Goal: Information Seeking & Learning: Get advice/opinions

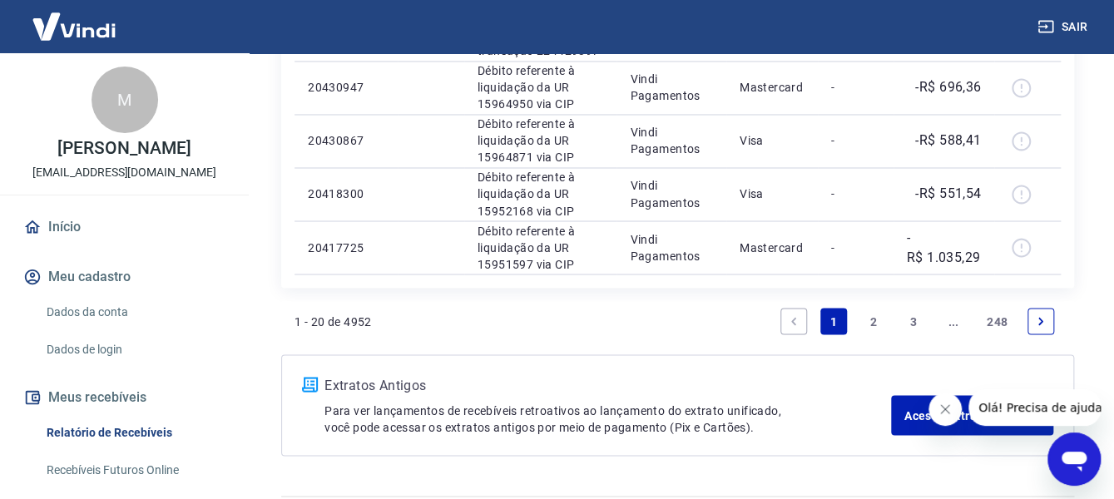
scroll to position [1285, 0]
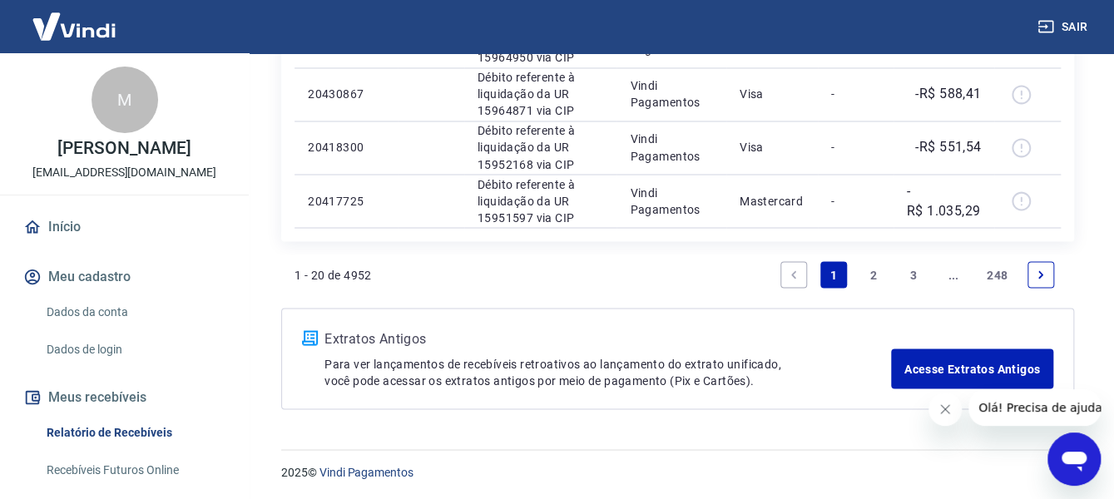
click at [871, 270] on link "2" at bounding box center [873, 274] width 27 height 27
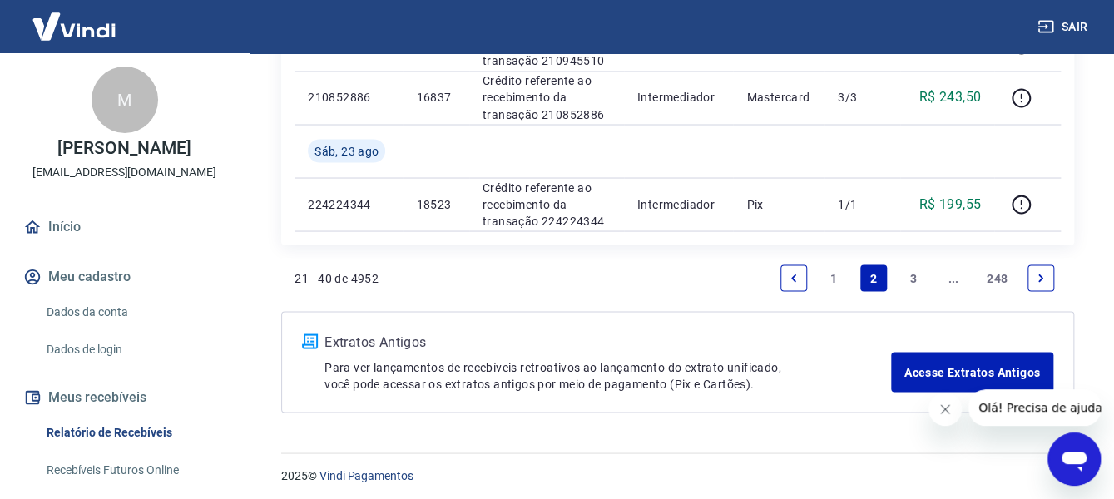
scroll to position [1338, 0]
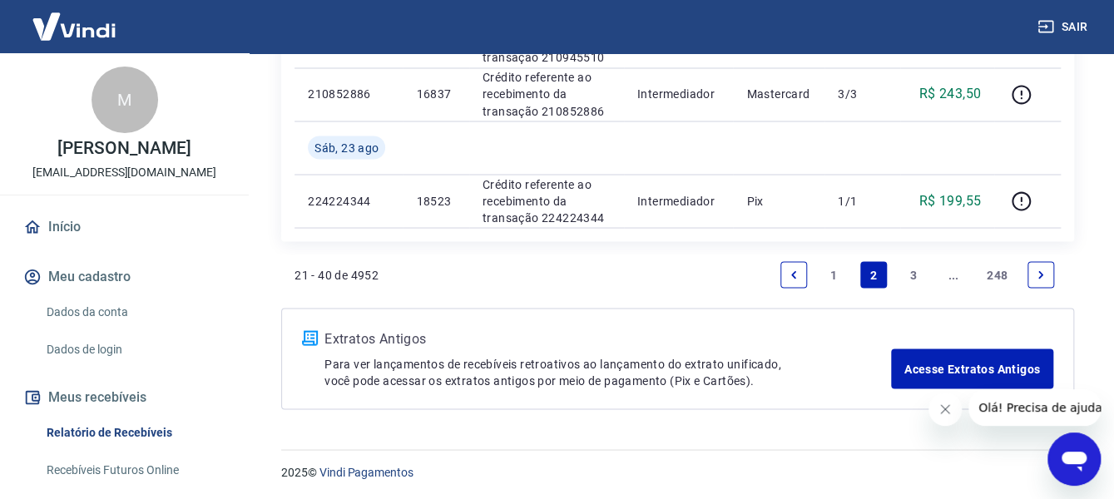
click at [913, 275] on link "3" at bounding box center [913, 274] width 27 height 27
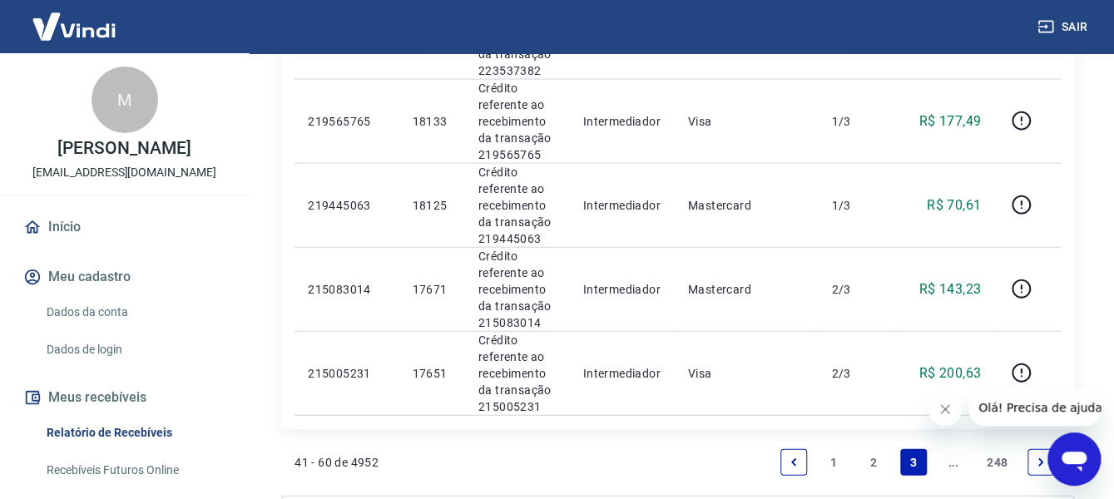
scroll to position [1664, 0]
click at [1035, 458] on icon "Next page" at bounding box center [1041, 461] width 12 height 12
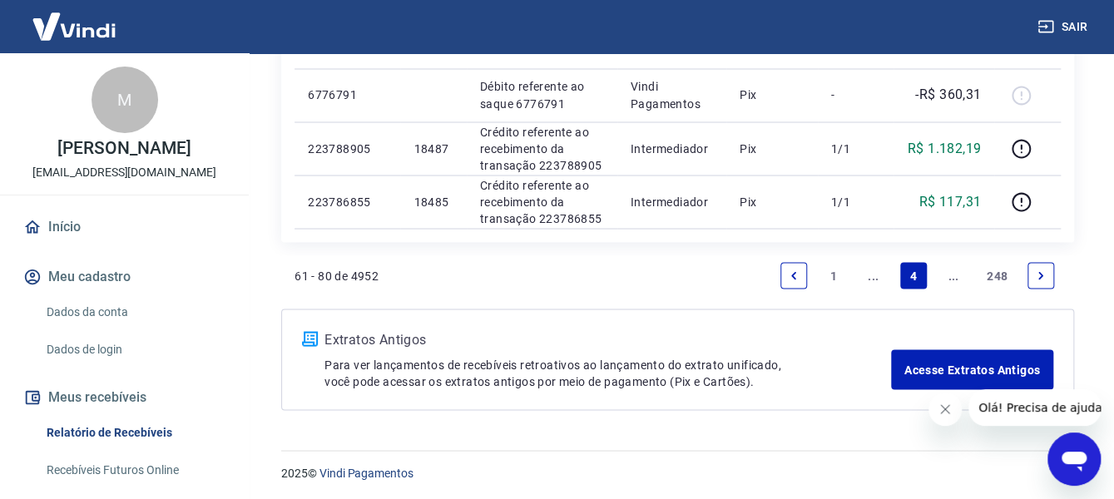
scroll to position [1338, 0]
click at [1047, 268] on link "Next page" at bounding box center [1040, 274] width 27 height 27
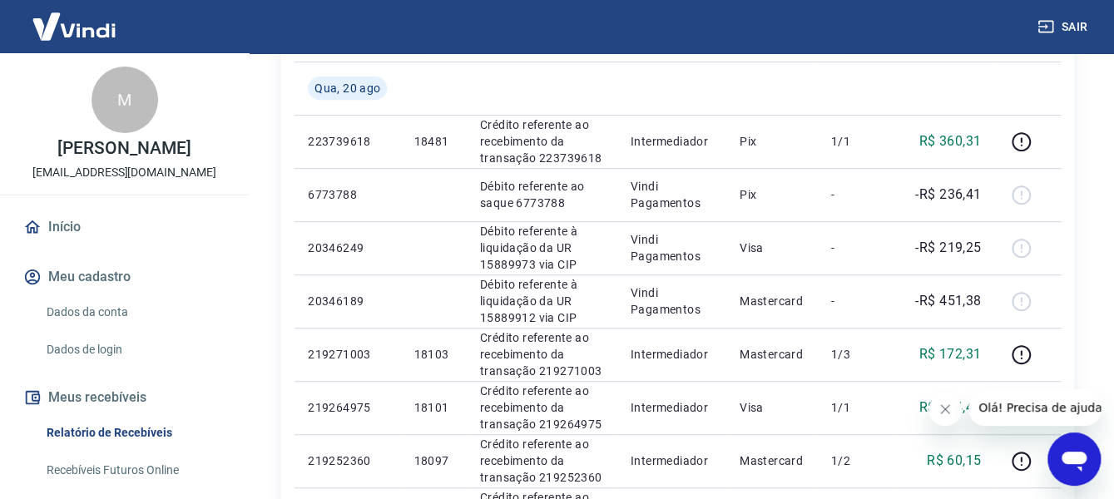
scroll to position [250, 0]
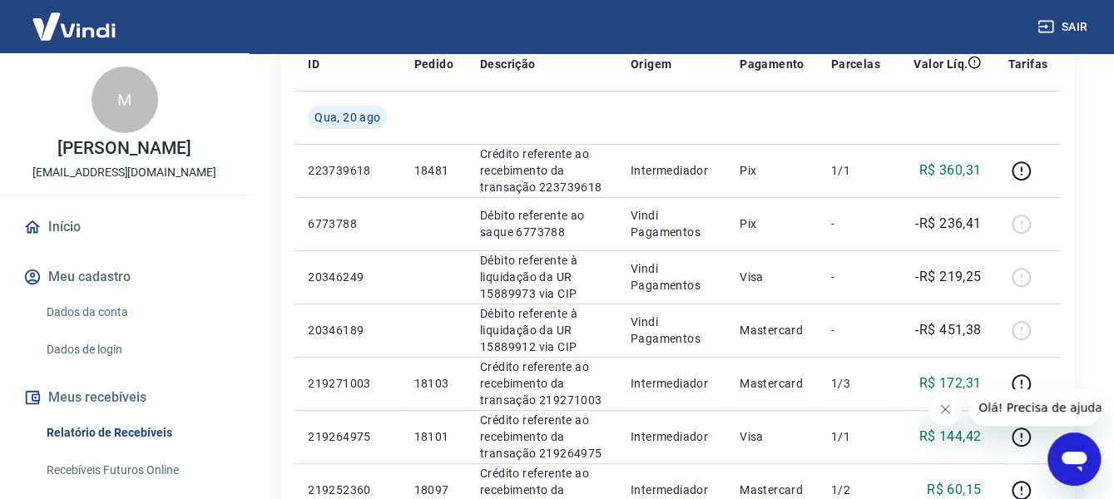
click at [1077, 458] on icon "Abrir janela de mensagens" at bounding box center [1074, 462] width 25 height 20
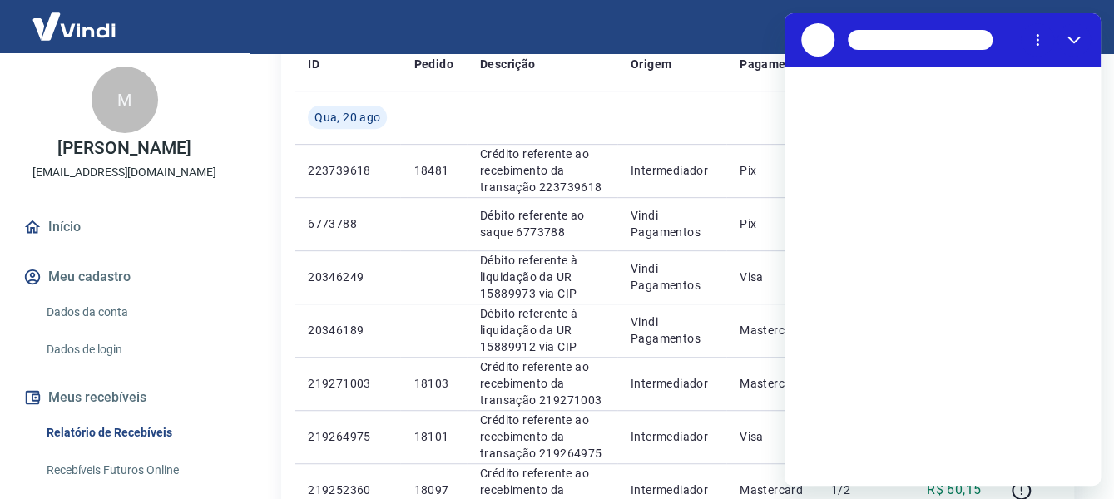
scroll to position [0, 0]
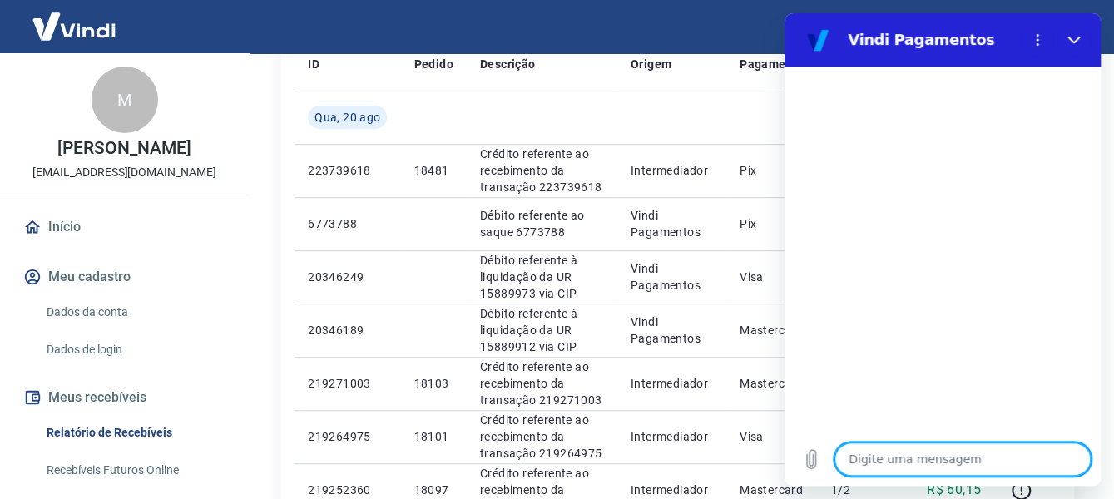
click at [884, 453] on textarea at bounding box center [962, 459] width 256 height 33
type textarea "p"
type textarea "x"
type textarea "pr"
type textarea "x"
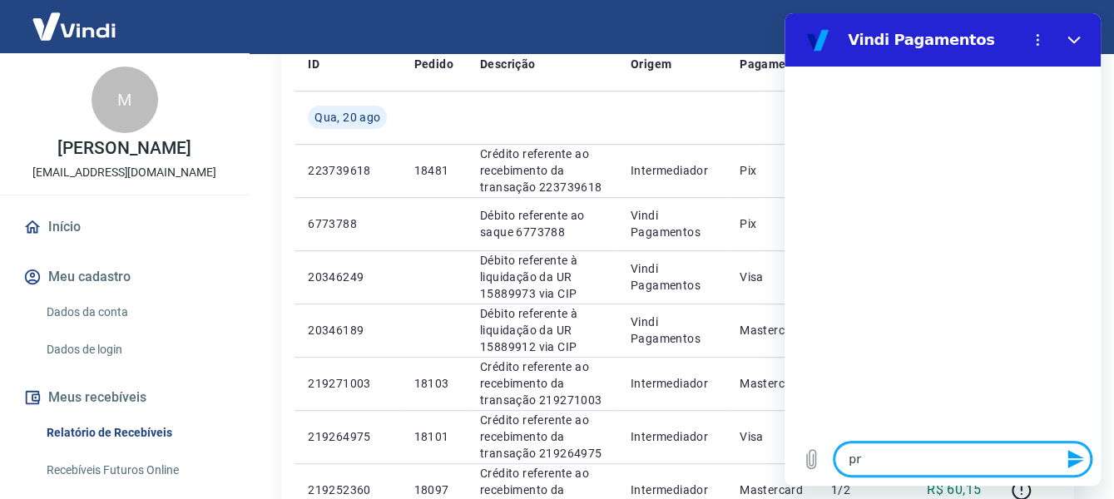
type textarea "pre"
type textarea "x"
type textarea "prec"
type textarea "x"
type textarea "preci"
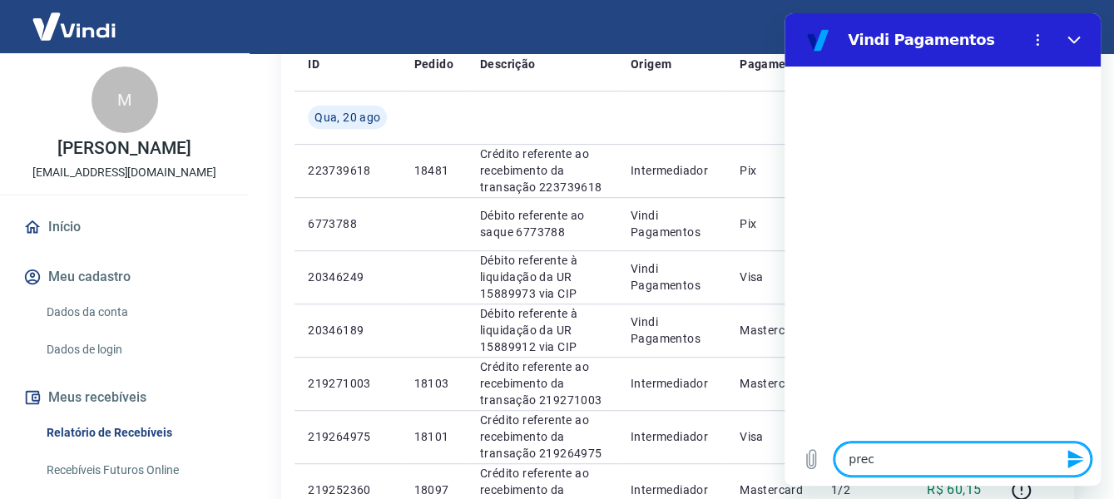
type textarea "x"
type textarea "precis"
type textarea "x"
type textarea "preciso"
type textarea "x"
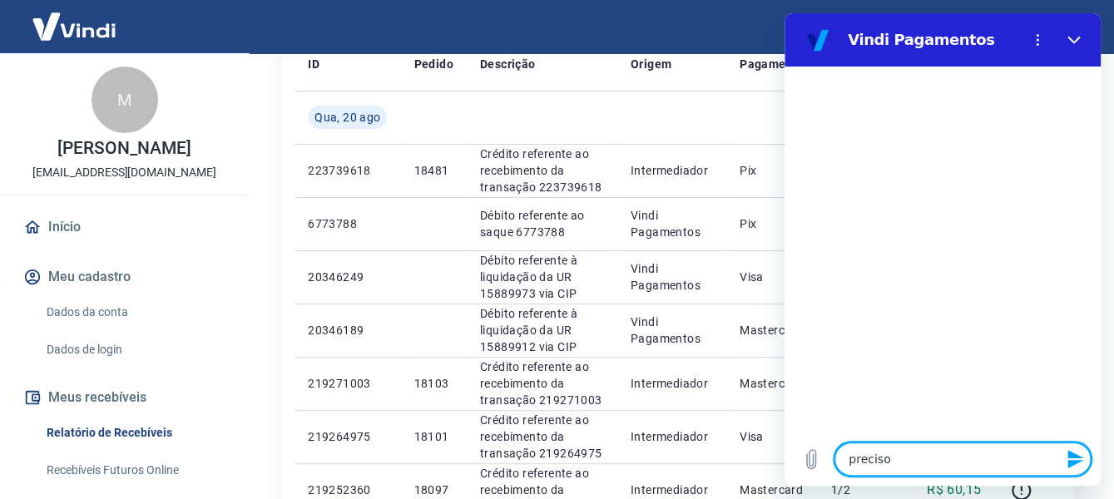
type textarea "preciso"
type textarea "x"
type textarea "preciso d"
type textarea "x"
type textarea "preciso de"
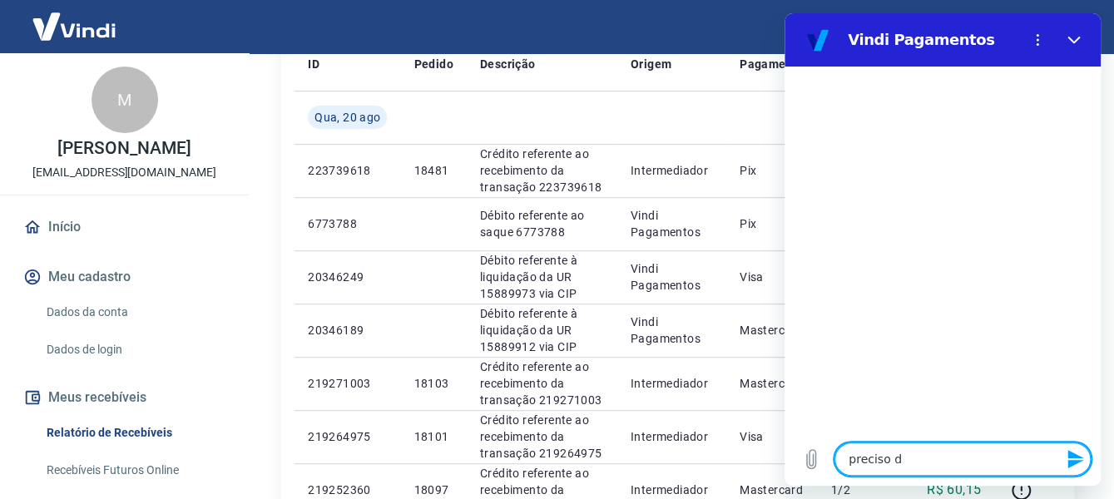
type textarea "x"
type textarea "preciso de"
type textarea "x"
type textarea "preciso de a"
type textarea "x"
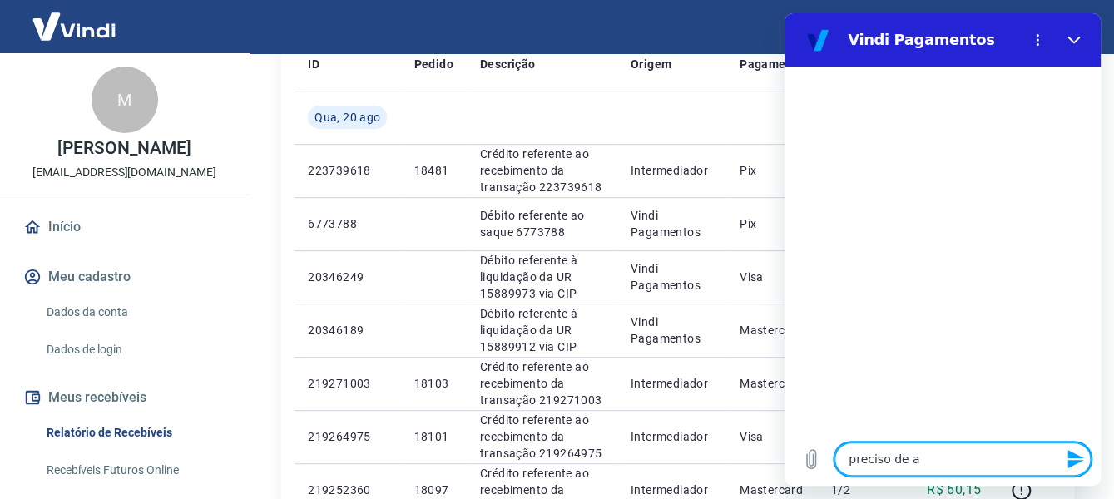
type textarea "preciso de aj"
type textarea "x"
type textarea "preciso de aju"
type textarea "x"
type textarea "preciso de ajud"
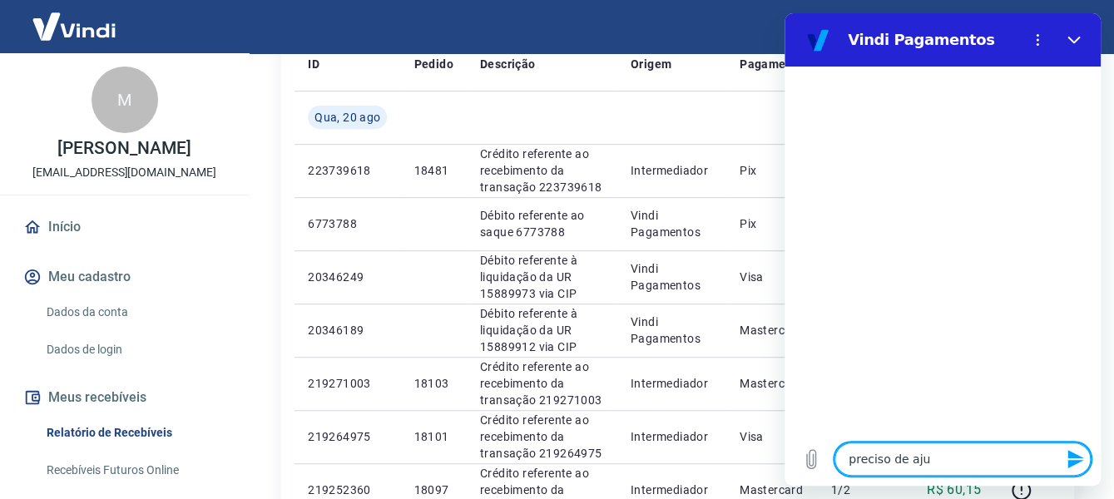
type textarea "x"
type textarea "preciso de ajuda"
type textarea "x"
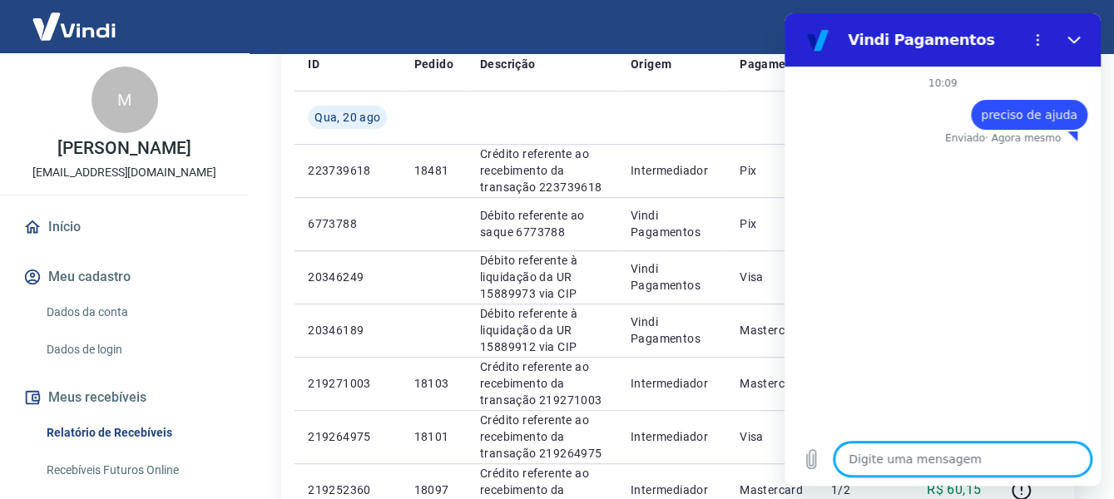
click at [859, 463] on textarea at bounding box center [962, 459] width 256 height 33
type textarea "x"
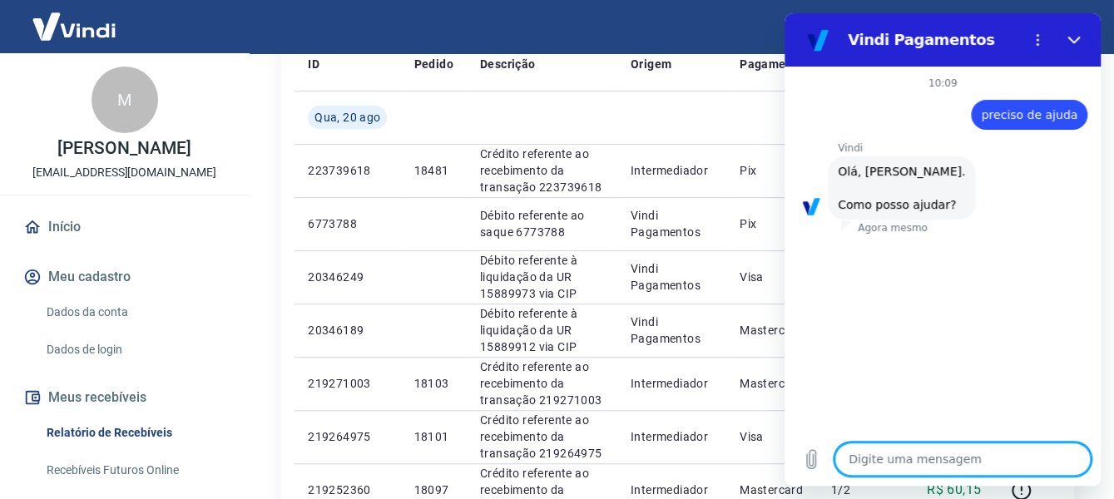
type textarea "T"
type textarea "x"
type textarea "Te"
type textarea "x"
type textarea "Tem"
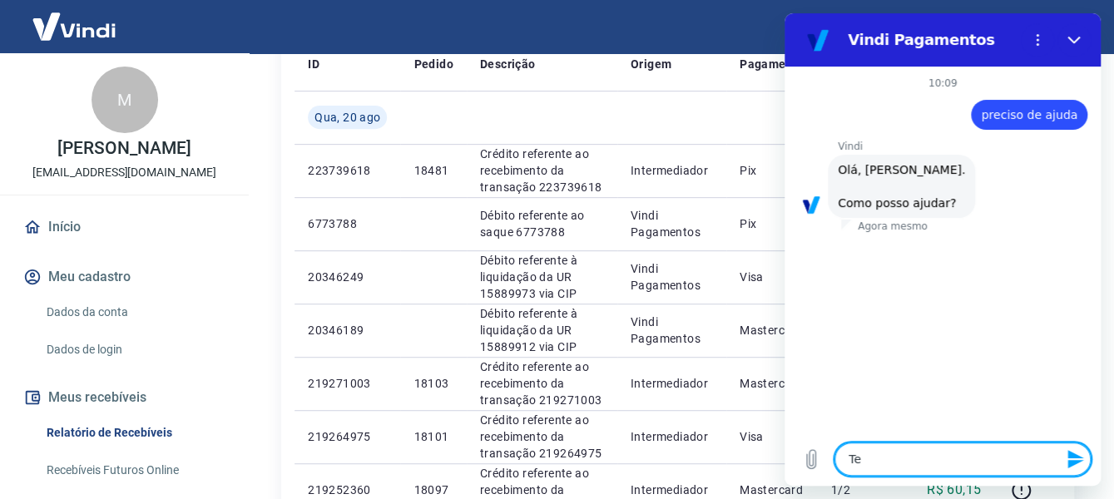
type textarea "x"
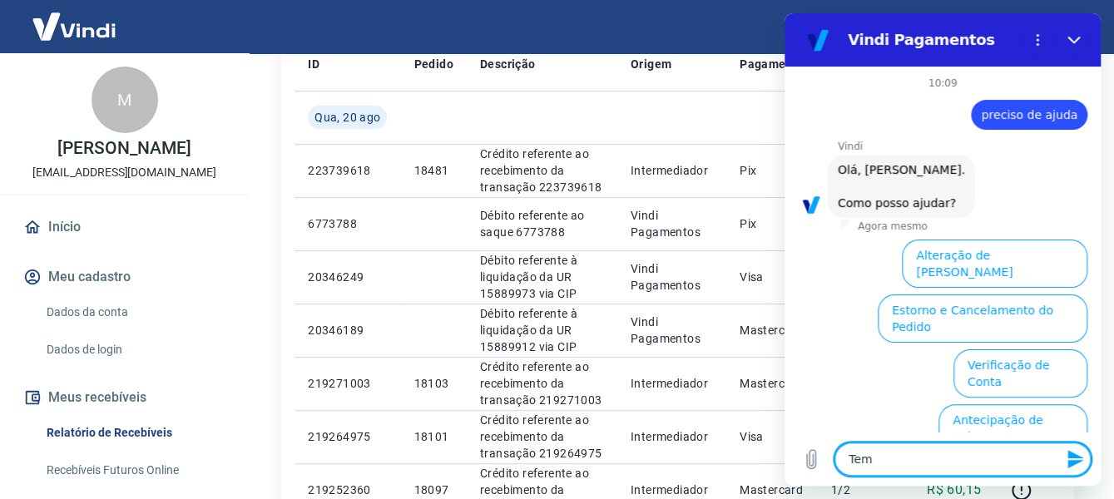
type textarea "Tem"
type textarea "x"
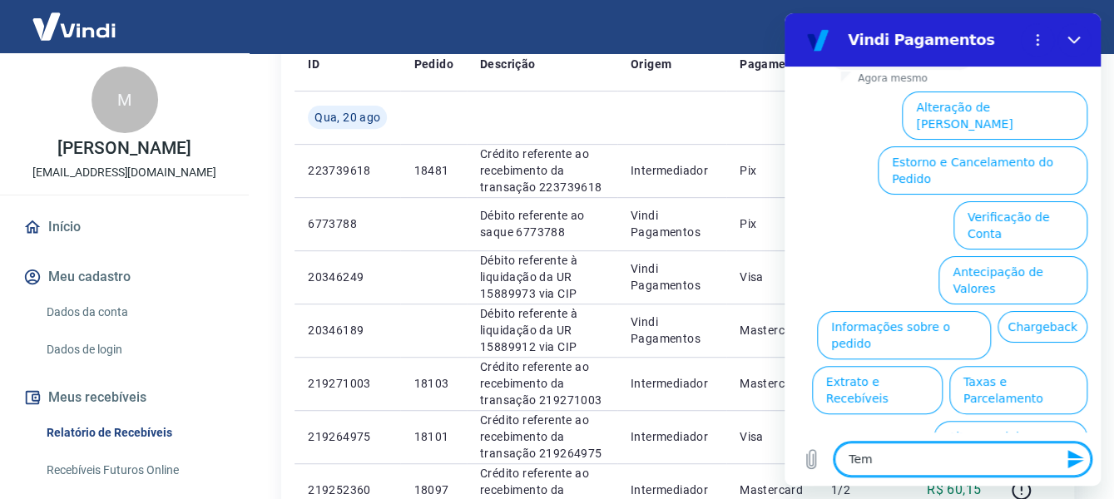
type textarea "Tem u"
type textarea "x"
type textarea "Tem um"
type textarea "x"
type textarea "Tem um"
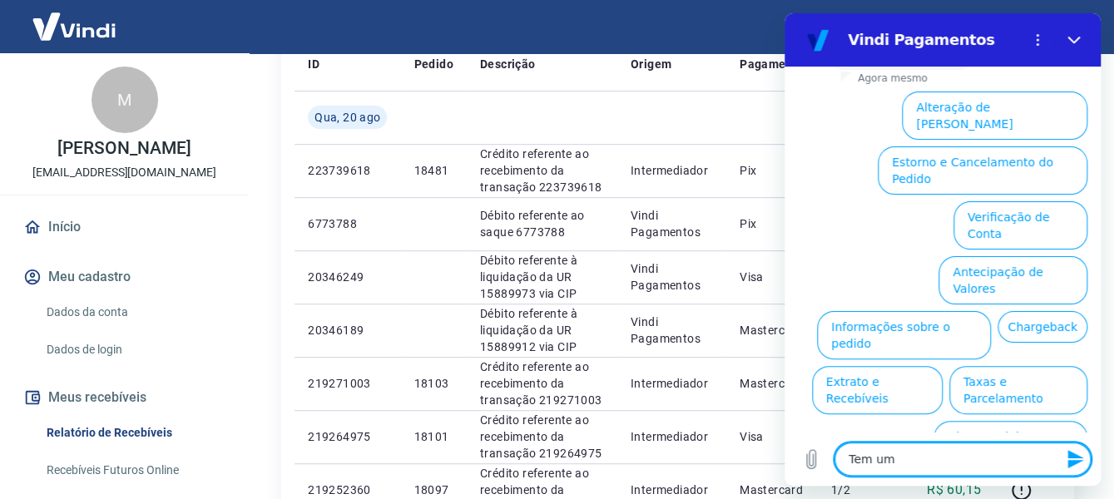
type textarea "x"
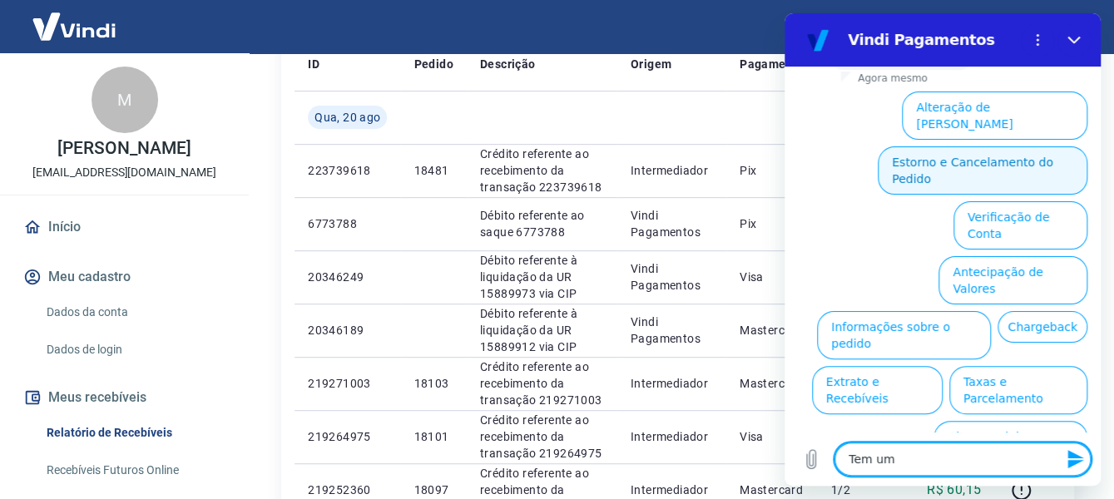
type textarea "Tem um"
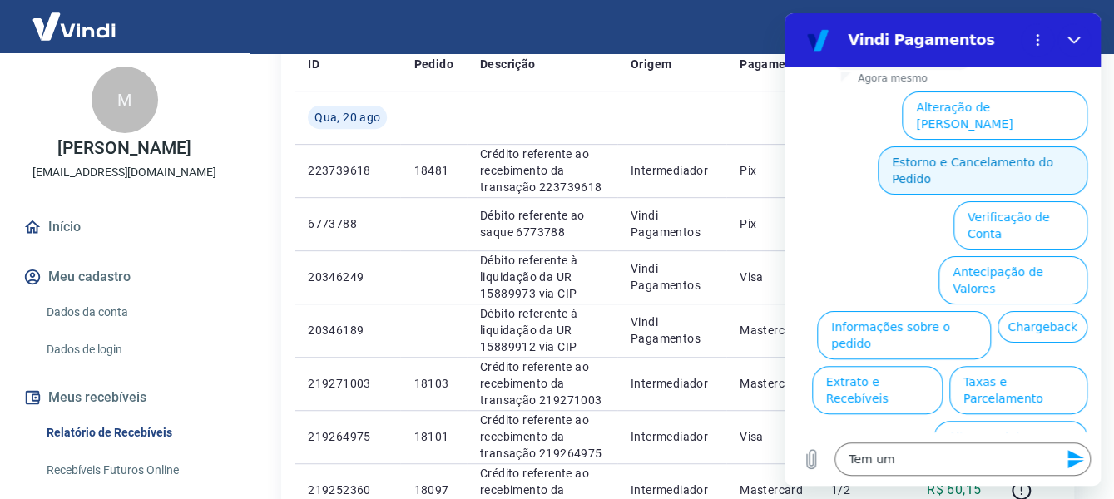
click at [975, 150] on button "Estorno e Cancelamento do Pedido" at bounding box center [983, 170] width 210 height 48
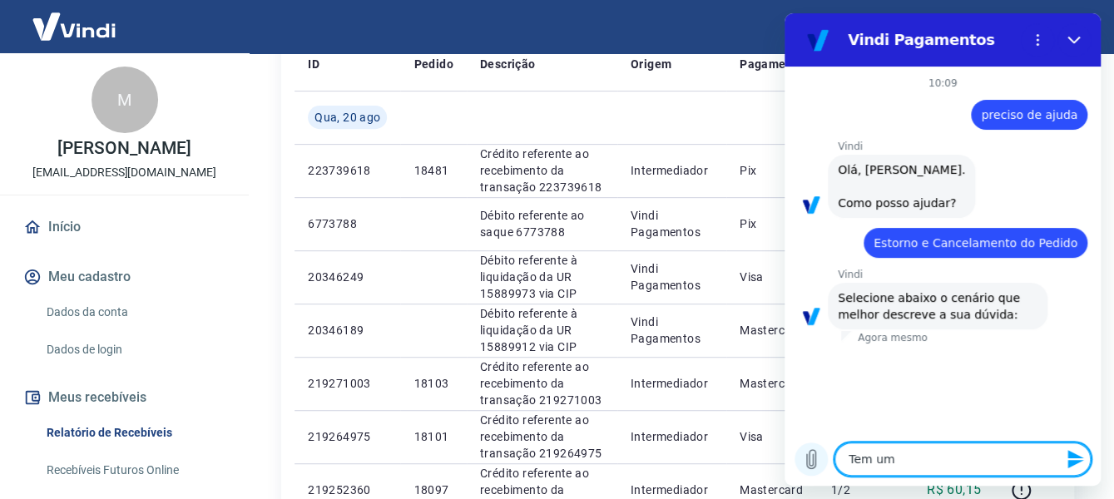
drag, startPoint x: 899, startPoint y: 459, endPoint x: 795, endPoint y: 461, distance: 104.0
click at [795, 461] on div "Digite uma mensagem Tem um x" at bounding box center [943, 459] width 316 height 53
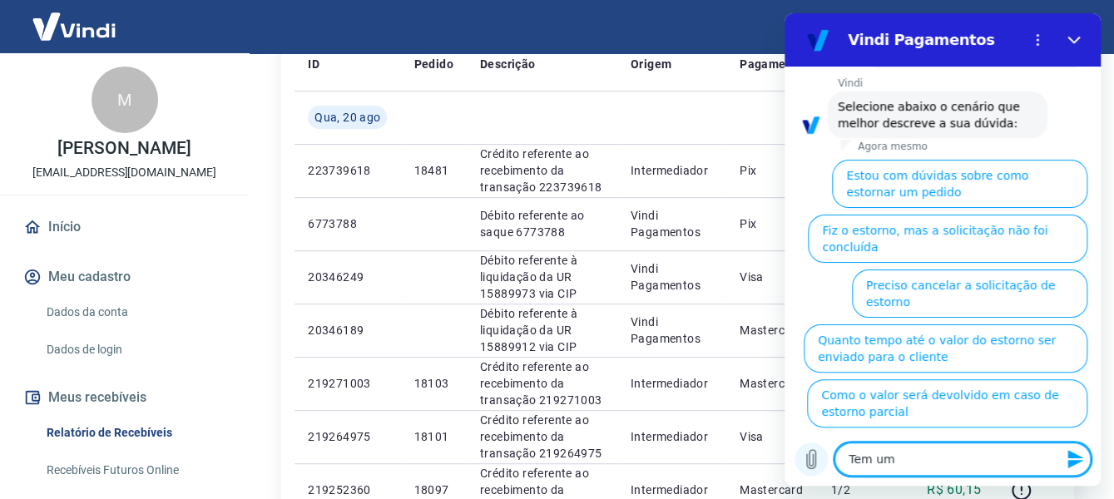
scroll to position [195, 0]
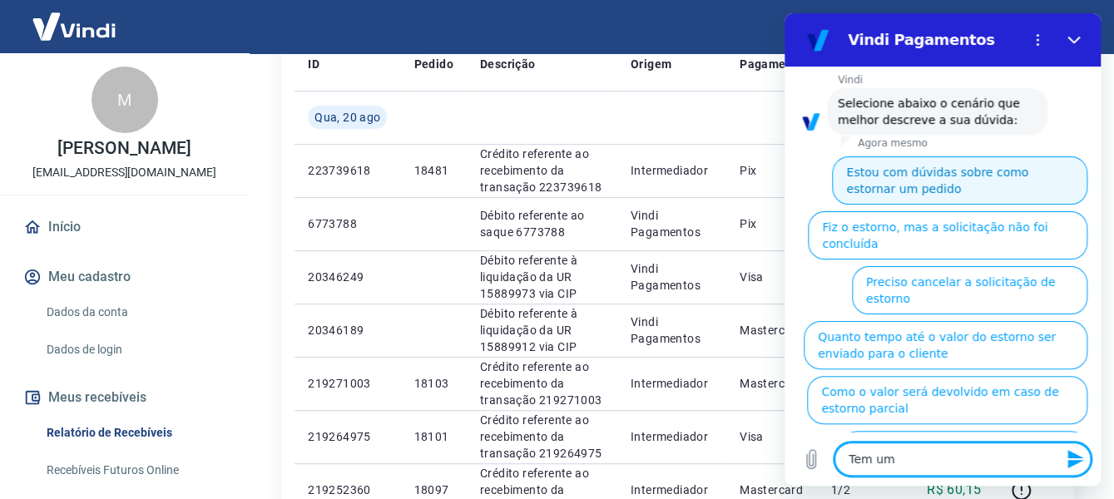
click at [960, 175] on button "Estou com dúvidas sobre como estornar um pedido" at bounding box center [959, 180] width 255 height 48
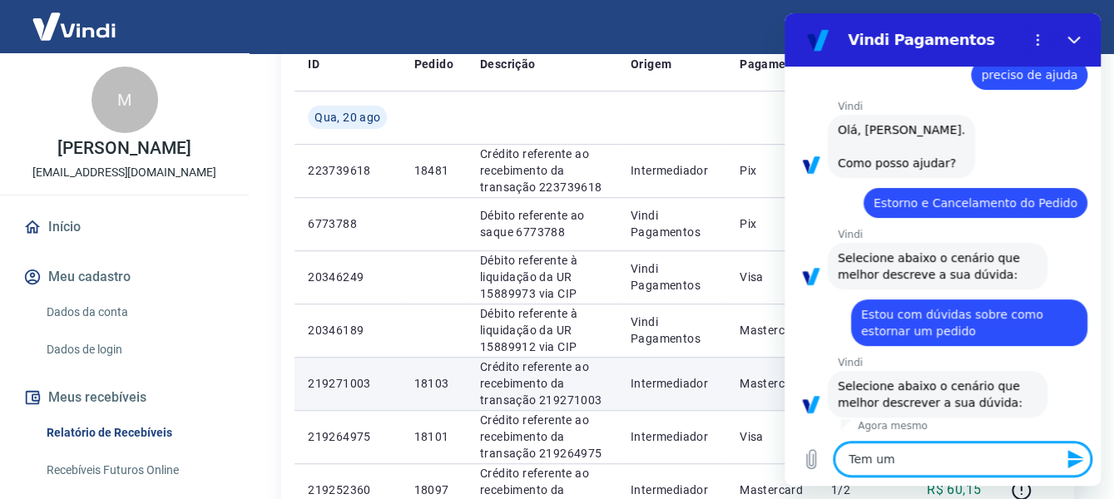
scroll to position [158, 0]
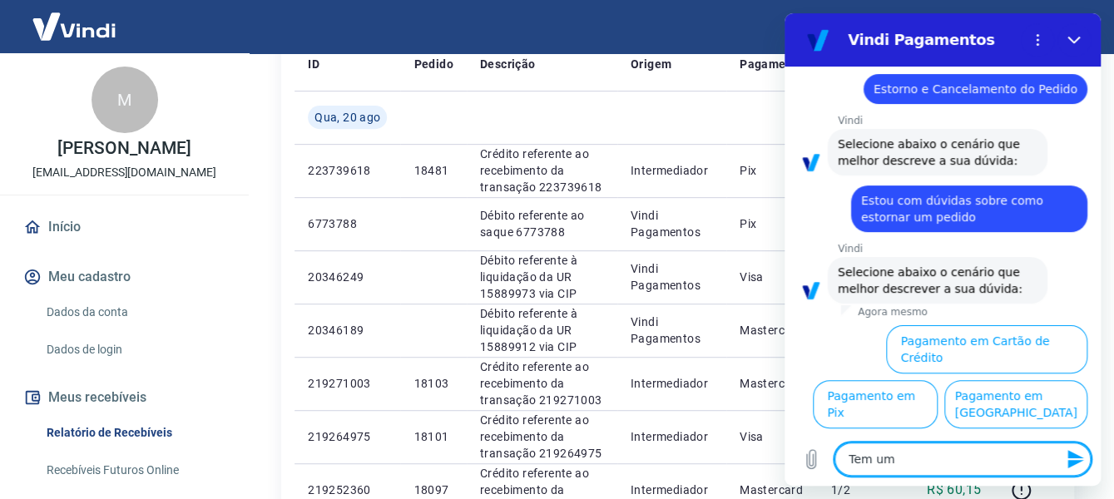
click at [938, 380] on button "Pagamento em Pix" at bounding box center [875, 404] width 125 height 48
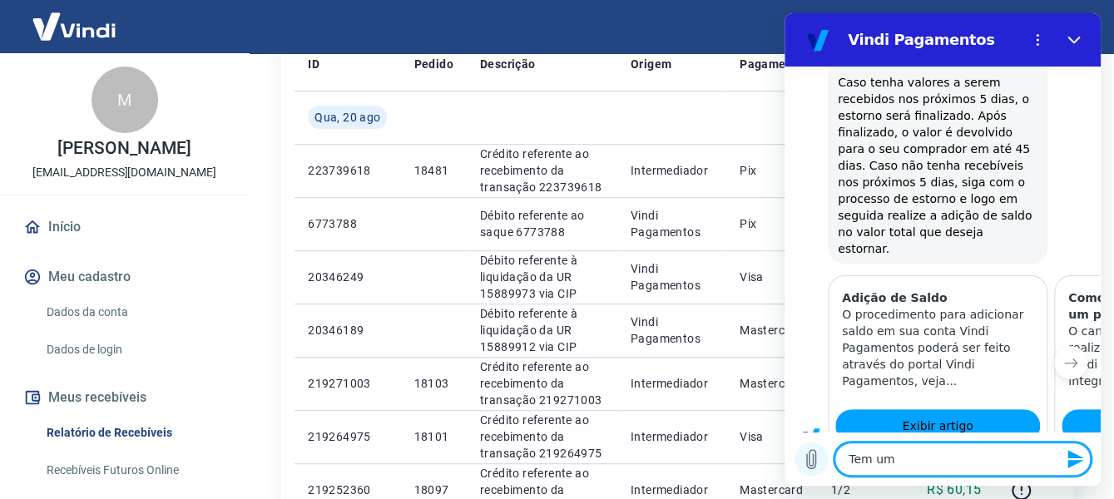
drag, startPoint x: 911, startPoint y: 461, endPoint x: 802, endPoint y: 460, distance: 109.0
click at [802, 460] on div "Digite uma mensagem Tem um x" at bounding box center [943, 459] width 316 height 53
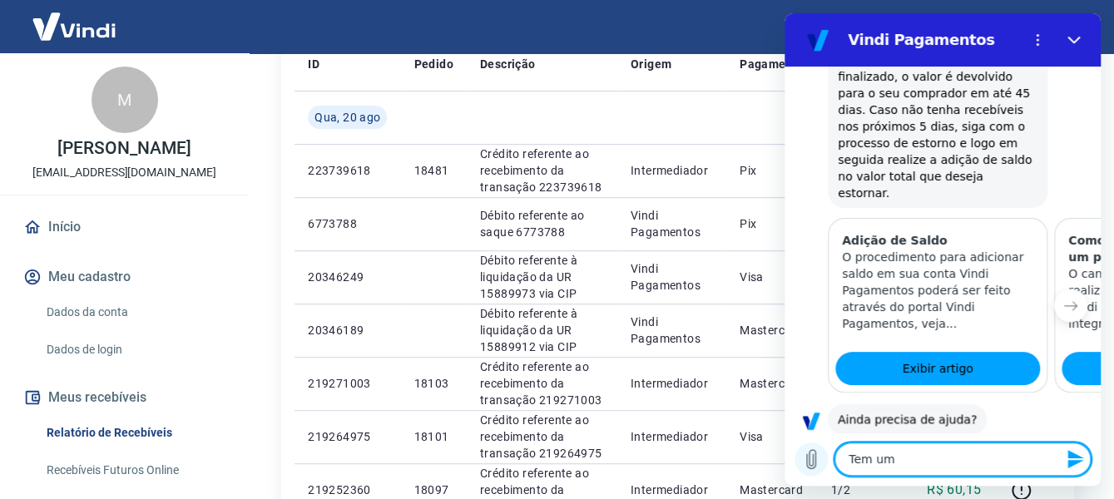
scroll to position [852, 0]
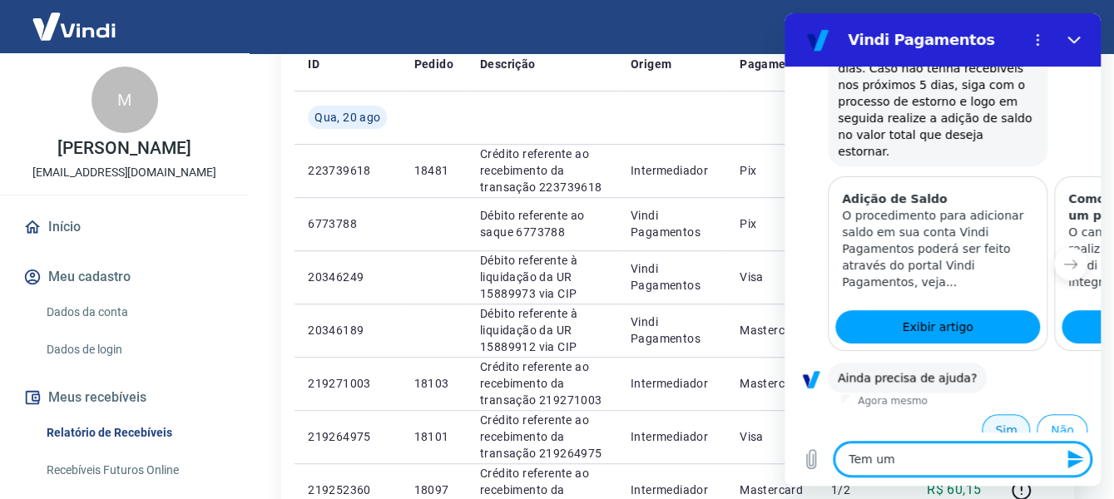
click at [987, 414] on button "Sim" at bounding box center [1006, 430] width 48 height 32
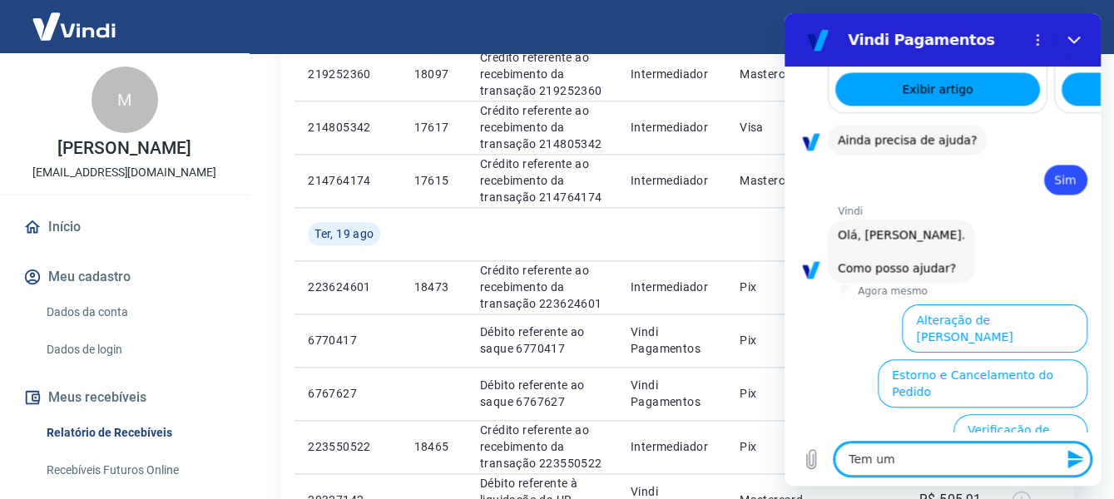
scroll to position [1103, 0]
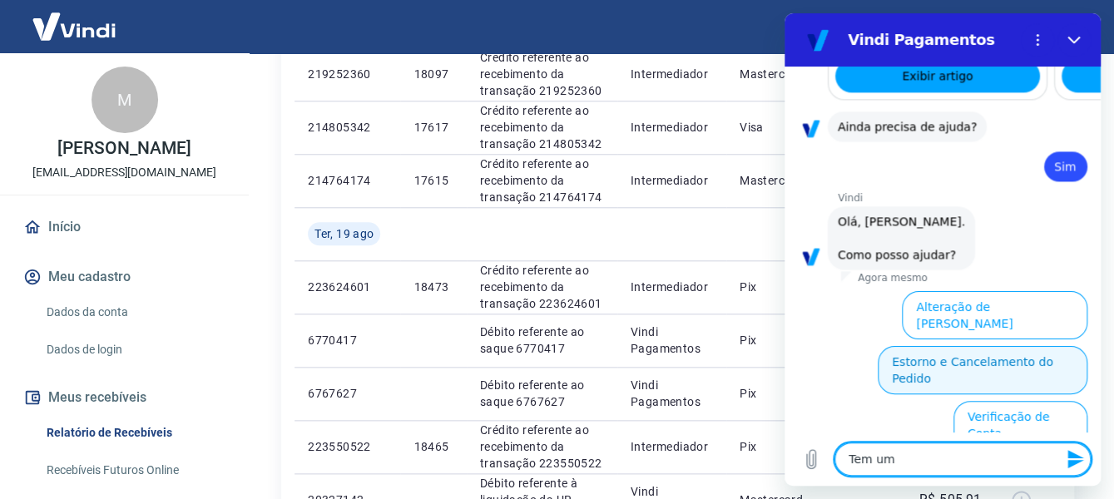
click at [1018, 346] on button "Estorno e Cancelamento do Pedido" at bounding box center [983, 370] width 210 height 48
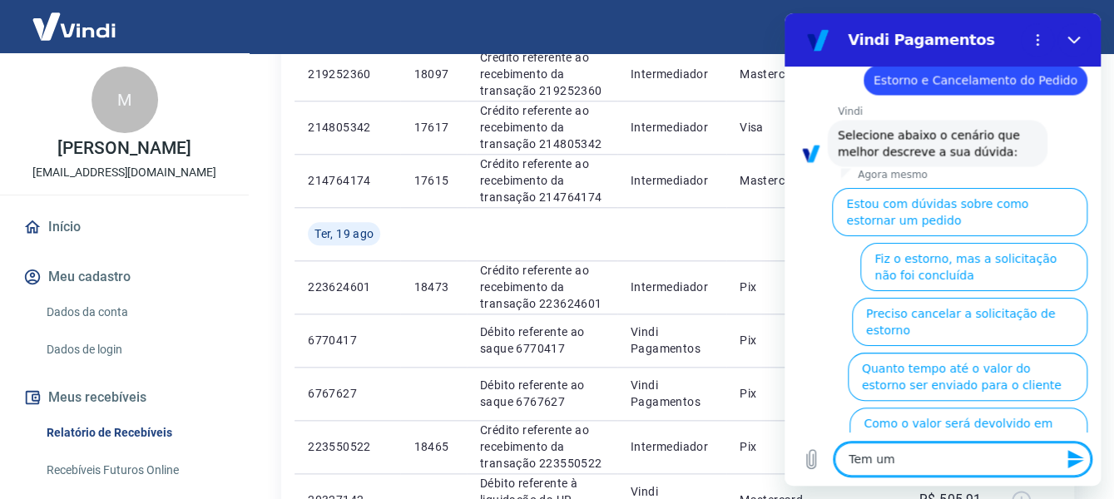
scroll to position [1349, 0]
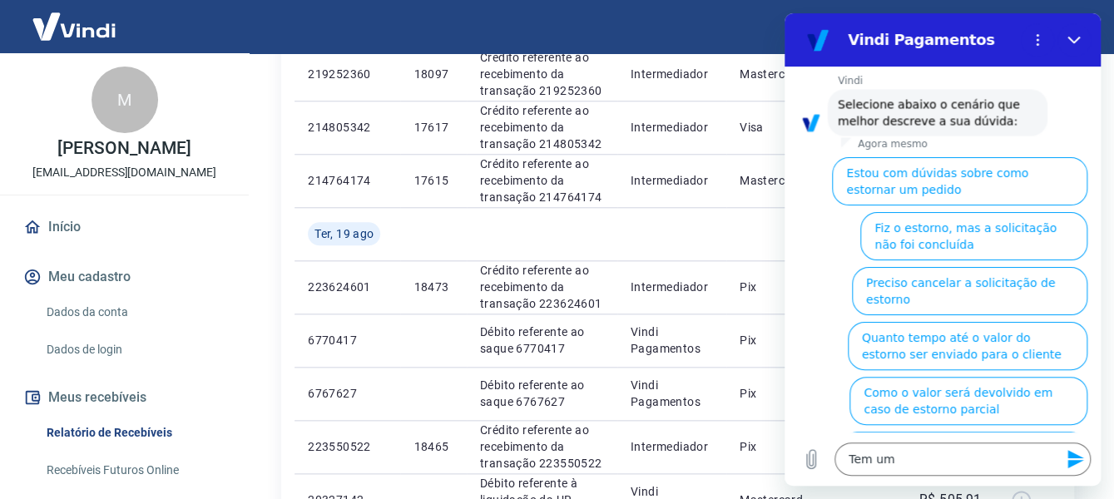
click at [988, 432] on button "Fiz o estorno, mas a taxa não foi devolvida" at bounding box center [963, 456] width 247 height 48
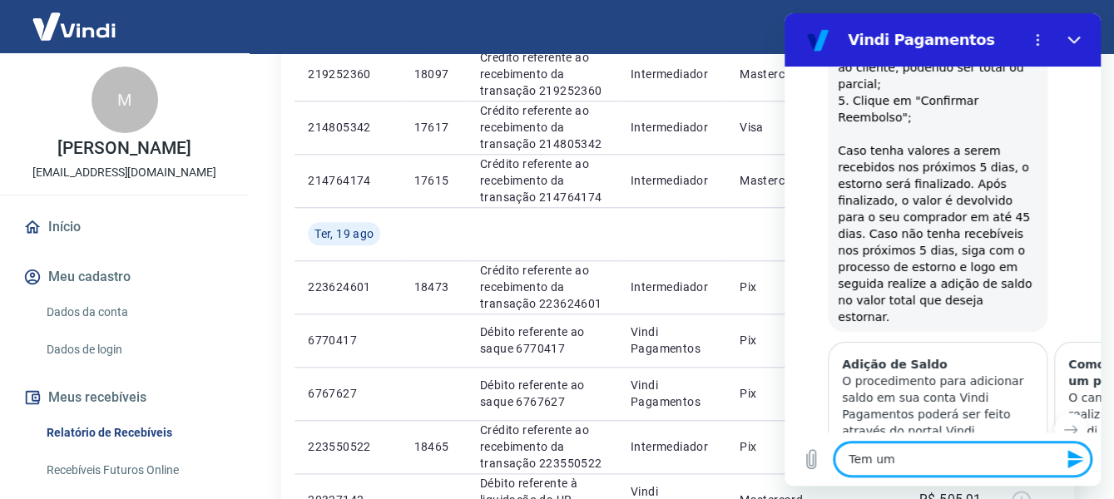
scroll to position [774, 0]
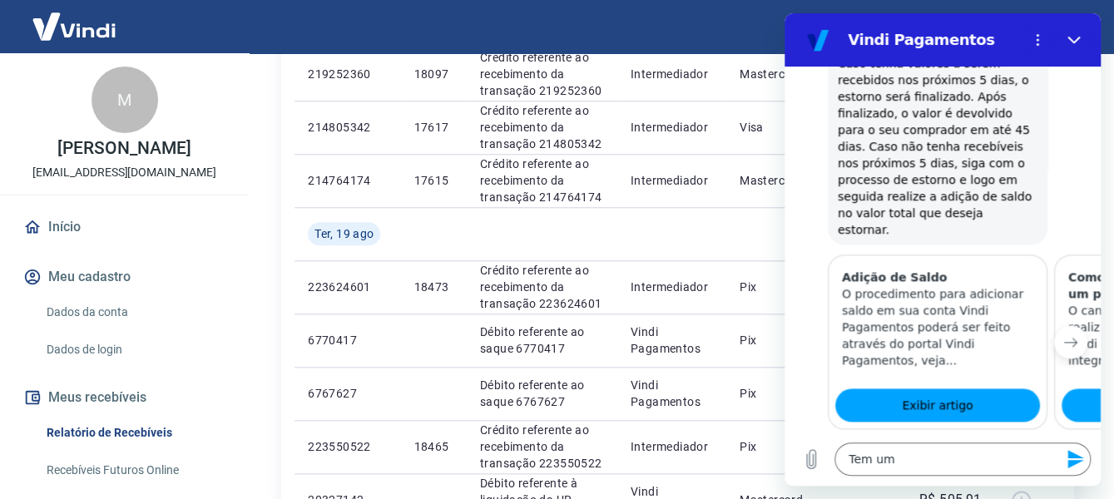
click at [1065, 339] on icon "Próximo item" at bounding box center [1071, 343] width 12 height 8
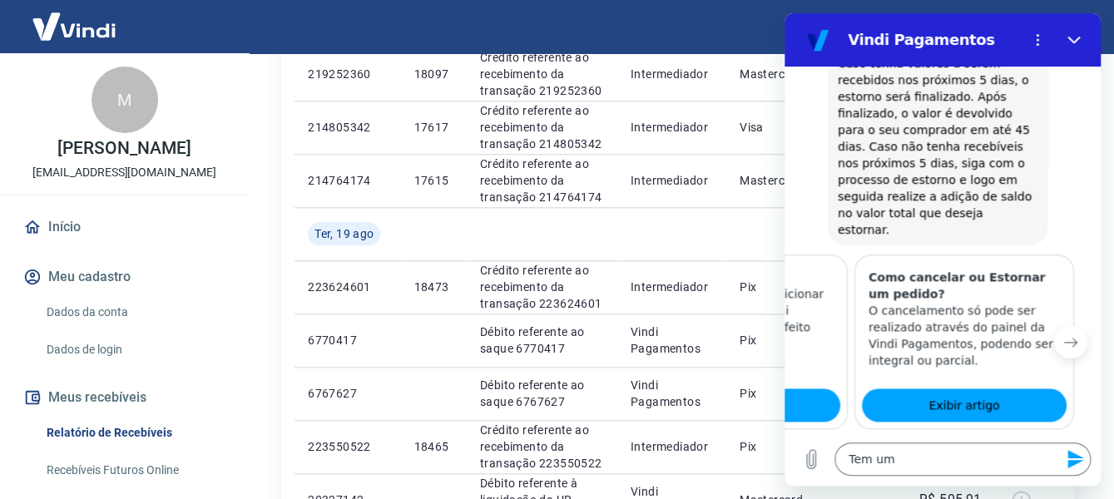
scroll to position [0, 205]
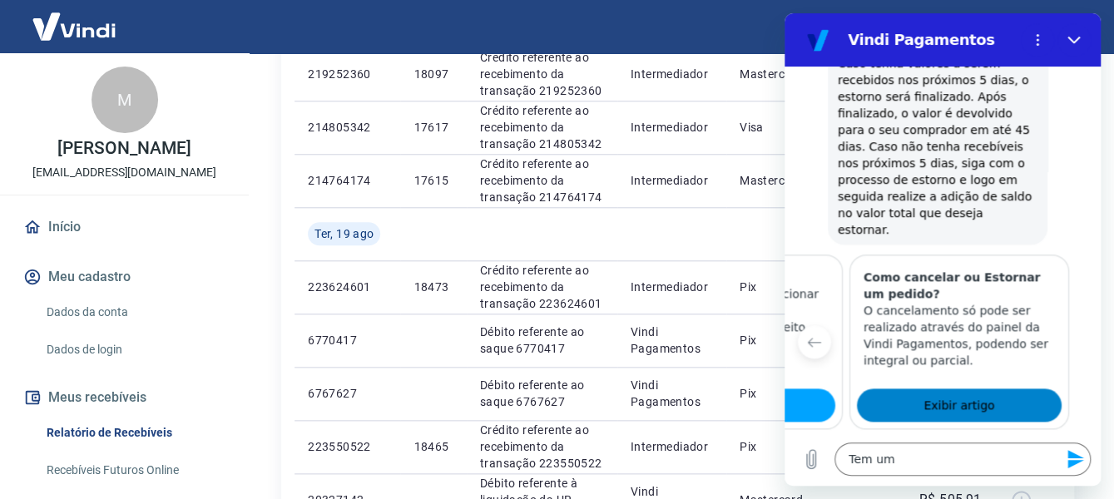
click at [932, 395] on span "Exibir artigo" at bounding box center [958, 405] width 71 height 20
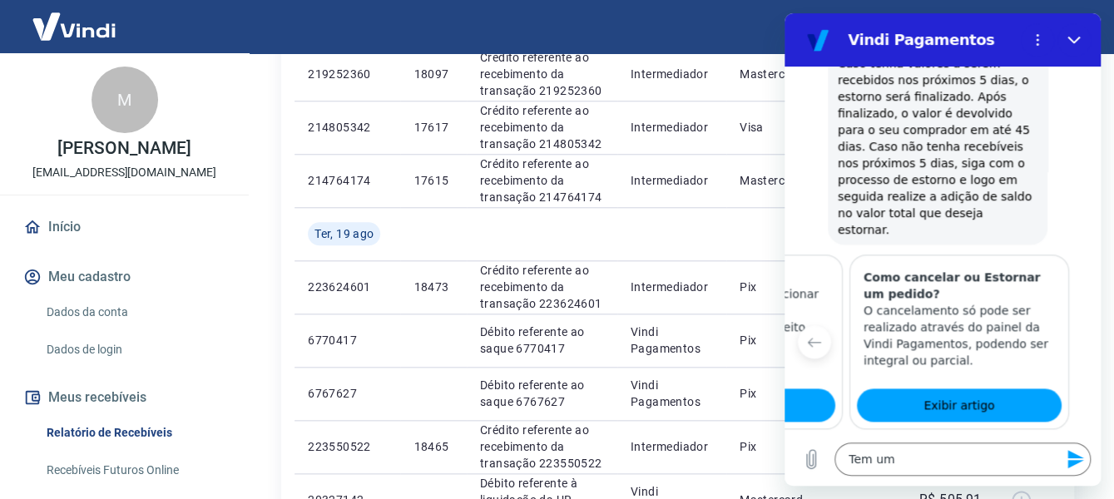
type textarea "x"
